Goal: Task Accomplishment & Management: Complete application form

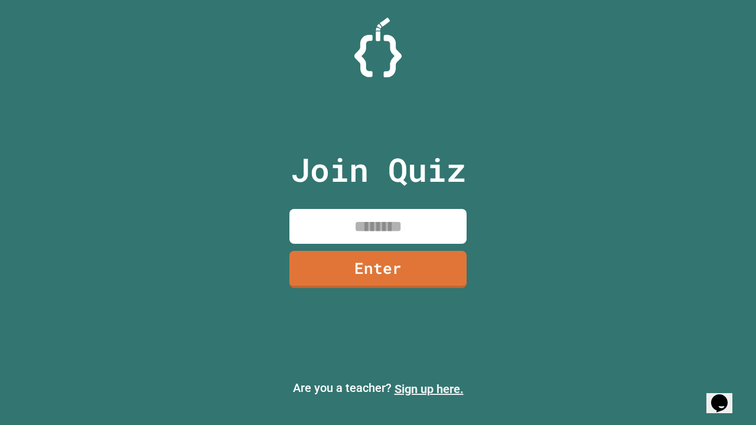
click at [429, 389] on link "Sign up here." at bounding box center [428, 389] width 69 height 14
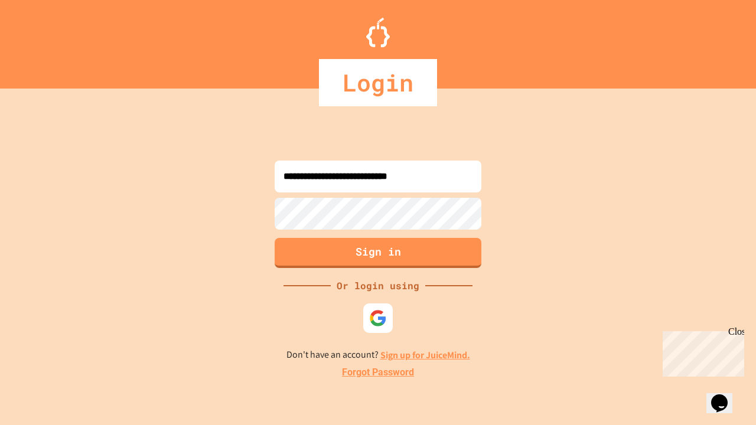
type input "**********"
